Goal: Task Accomplishment & Management: Complete application form

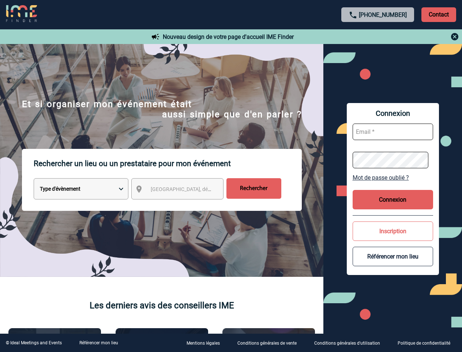
click at [231, 176] on p "Rechercher un lieu ou un prestataire pour mon événement" at bounding box center [168, 163] width 268 height 29
click at [439, 14] on p "Contact" at bounding box center [439, 14] width 35 height 15
click at [184, 190] on span "[GEOGRAPHIC_DATA], département, région..." at bounding box center [202, 189] width 102 height 6
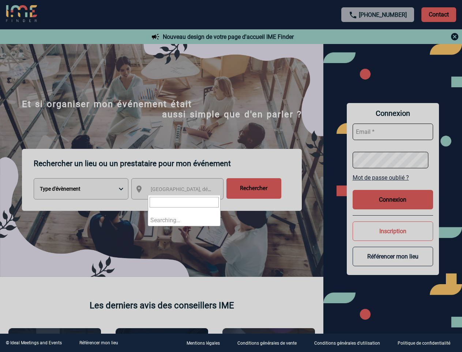
click at [393, 177] on div at bounding box center [231, 176] width 462 height 352
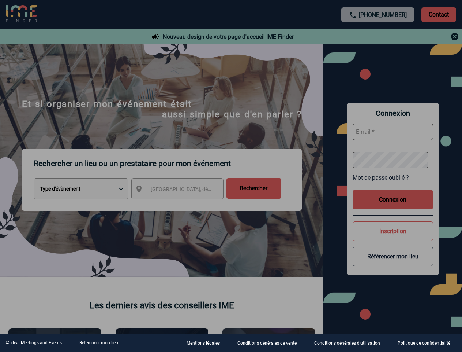
click at [393, 199] on div at bounding box center [231, 176] width 462 height 352
click at [393, 231] on div at bounding box center [231, 176] width 462 height 352
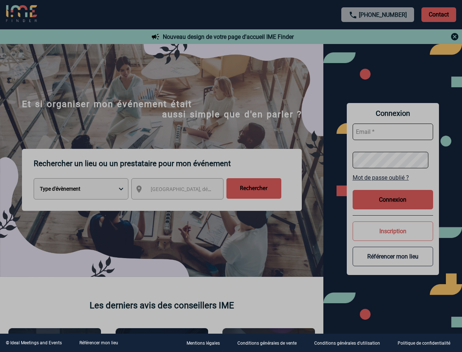
click at [98, 342] on link "Référencer mon lieu" at bounding box center [98, 342] width 39 height 5
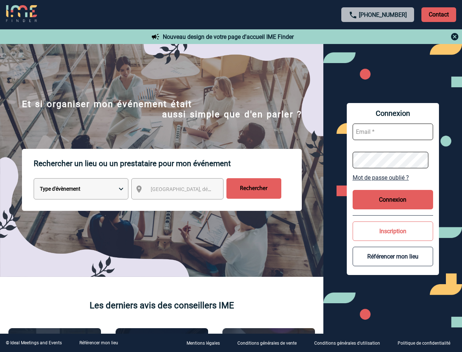
click at [231, 176] on p "Rechercher un lieu ou un prestataire pour mon événement" at bounding box center [168, 163] width 268 height 29
click at [439, 14] on p "Contact" at bounding box center [439, 14] width 35 height 15
click at [378, 37] on div at bounding box center [378, 36] width 163 height 9
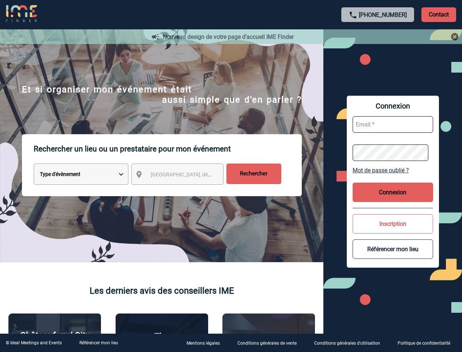
click at [184, 190] on div at bounding box center [231, 175] width 462 height 351
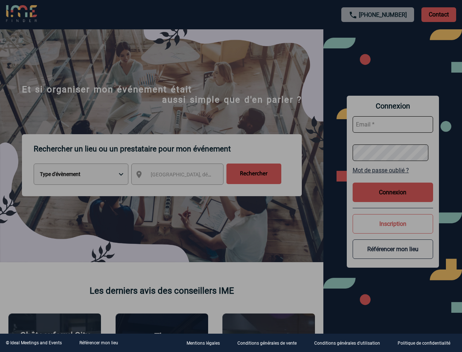
click at [393, 177] on div at bounding box center [231, 176] width 462 height 352
click at [393, 199] on div at bounding box center [231, 176] width 462 height 352
click at [393, 231] on div at bounding box center [231, 176] width 462 height 352
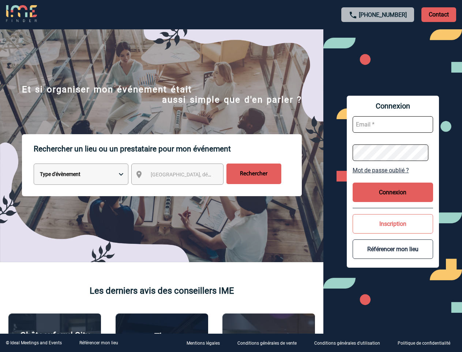
click at [393, 256] on button "Référencer mon lieu" at bounding box center [393, 248] width 81 height 19
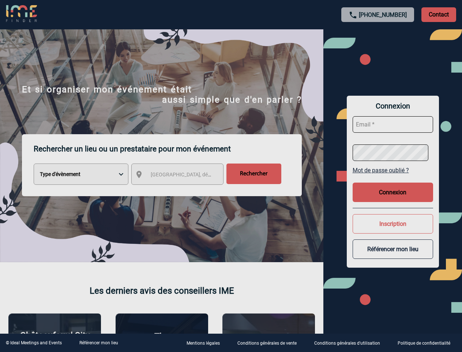
click at [98, 342] on link "Référencer mon lieu" at bounding box center [98, 342] width 39 height 5
